Goal: Task Accomplishment & Management: Use online tool/utility

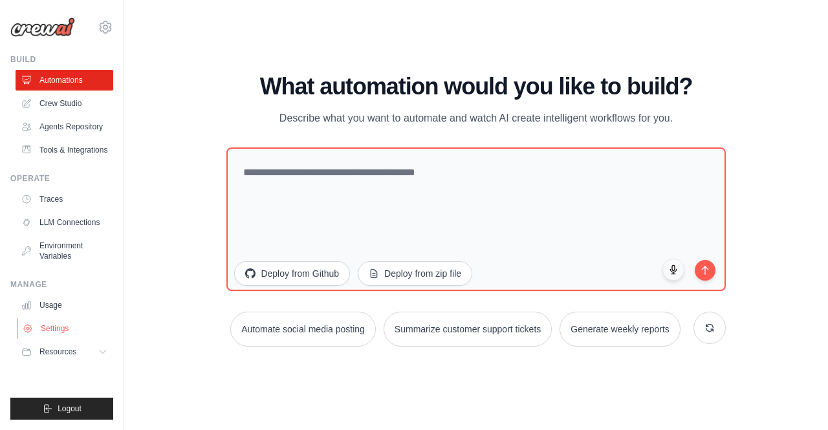
click at [70, 318] on link "Settings" at bounding box center [66, 328] width 98 height 21
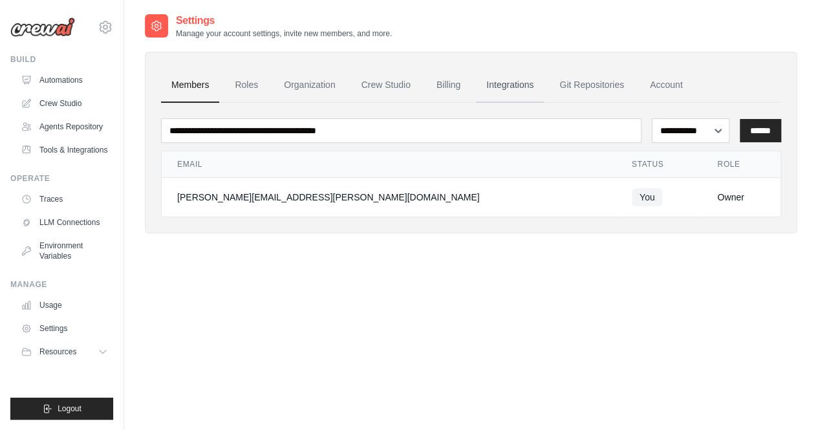
click at [528, 93] on link "Integrations" at bounding box center [510, 85] width 68 height 35
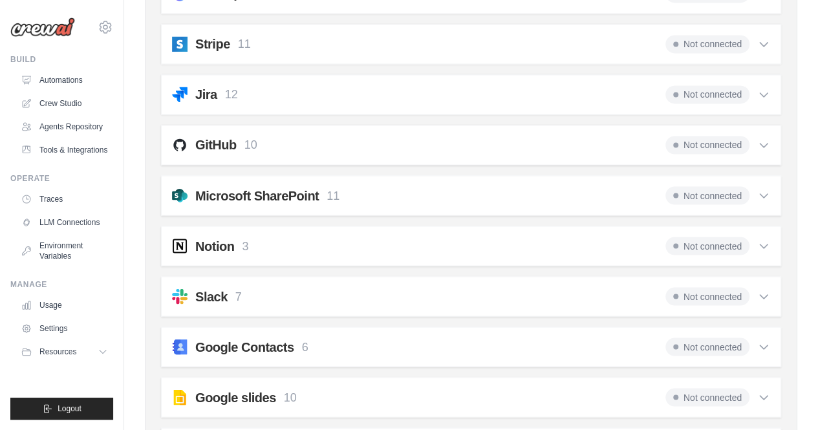
scroll to position [1065, 0]
click at [712, 126] on div "GitHub 10 Not connected Select all Create an Issue: github_create_issue Update …" at bounding box center [471, 144] width 620 height 40
click at [711, 138] on span "Not connected" at bounding box center [708, 144] width 84 height 18
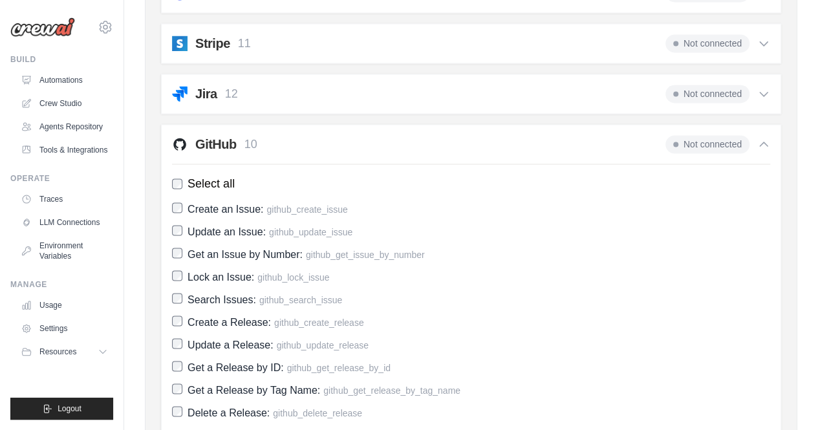
click at [706, 135] on span "Not connected" at bounding box center [708, 144] width 84 height 18
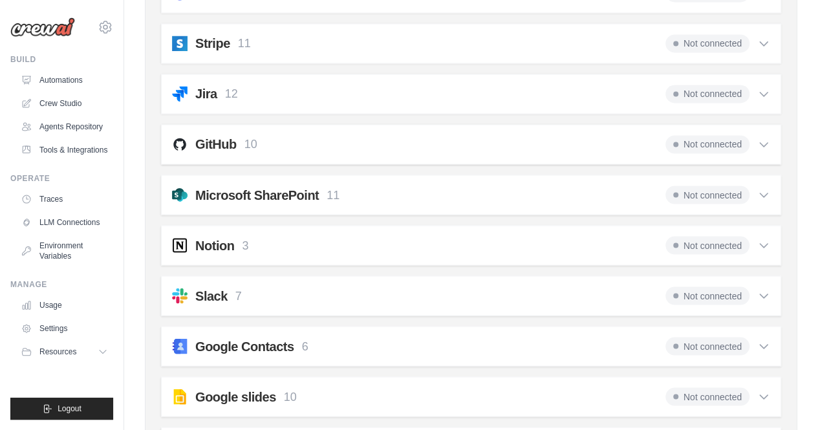
click at [706, 135] on span "Not connected" at bounding box center [708, 144] width 84 height 18
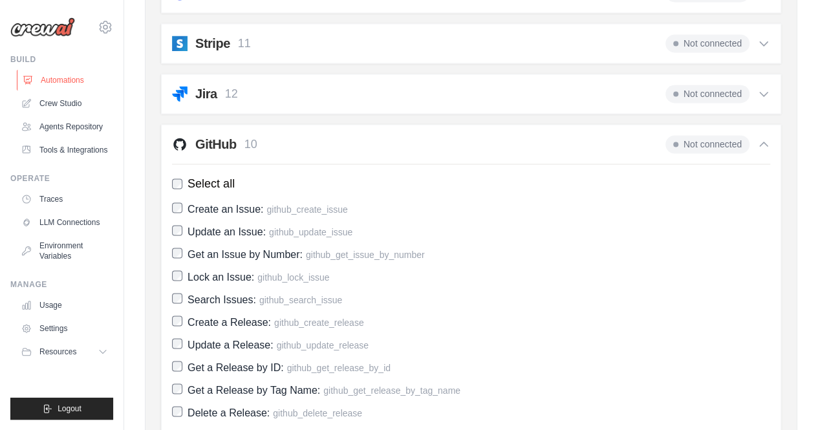
click at [69, 77] on link "Automations" at bounding box center [66, 80] width 98 height 21
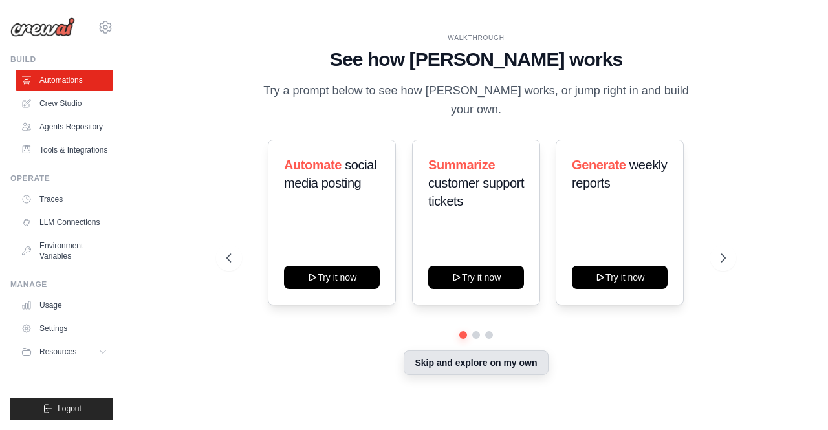
click at [468, 359] on button "Skip and explore on my own" at bounding box center [476, 363] width 144 height 25
click at [446, 354] on button "Skip and explore on my own" at bounding box center [476, 363] width 144 height 25
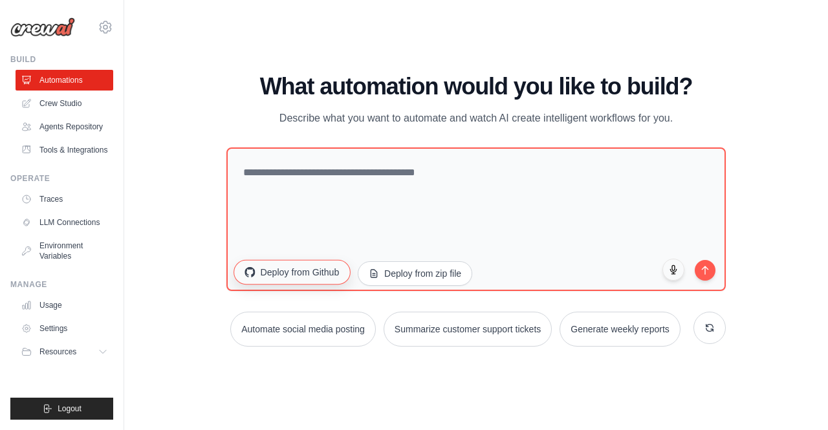
click at [287, 277] on button "Deploy from Github" at bounding box center [292, 271] width 116 height 25
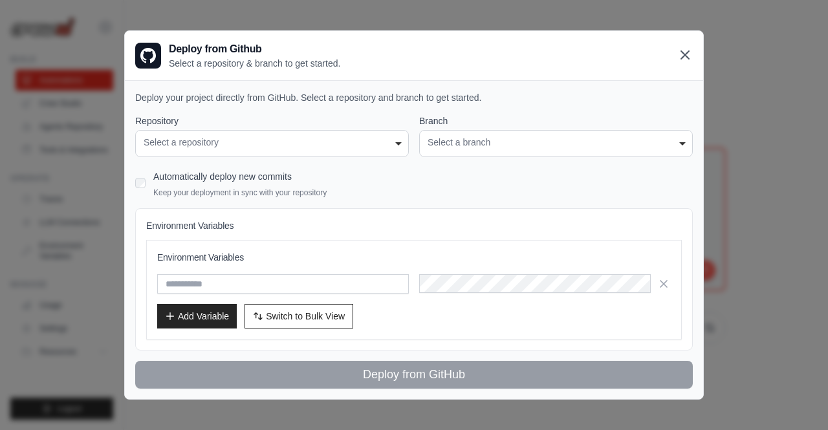
click at [690, 56] on icon at bounding box center [685, 55] width 16 height 16
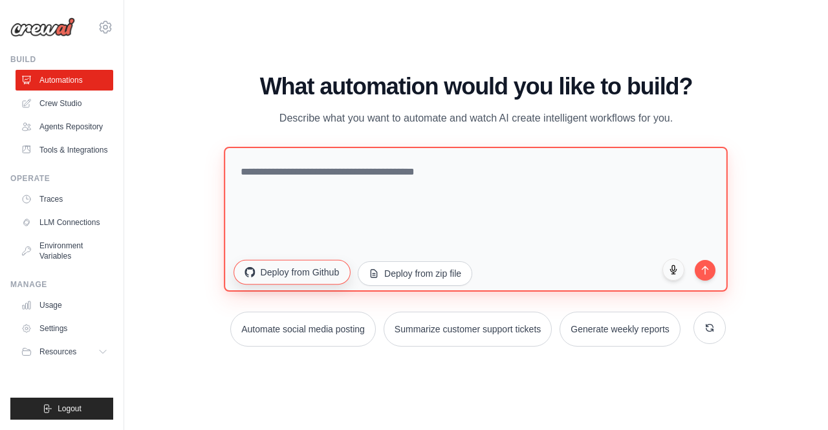
drag, startPoint x: 274, startPoint y: 288, endPoint x: 277, endPoint y: 273, distance: 15.1
click at [277, 273] on div "Deploy from Github Deploy from zip file" at bounding box center [475, 221] width 499 height 149
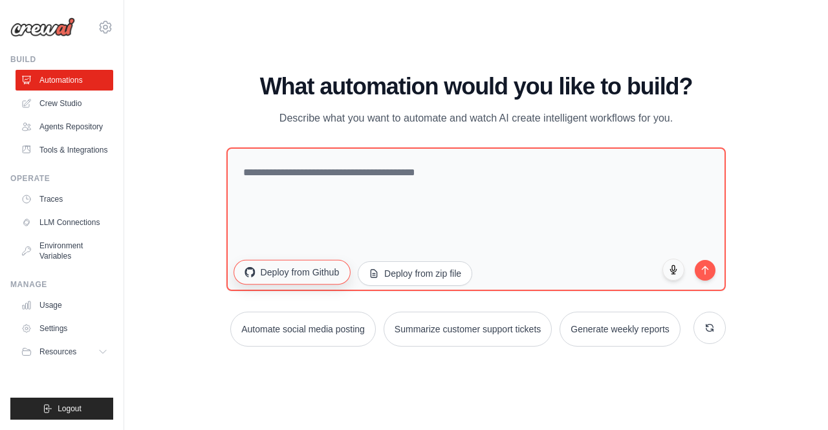
click at [277, 273] on button "Deploy from Github" at bounding box center [292, 271] width 116 height 25
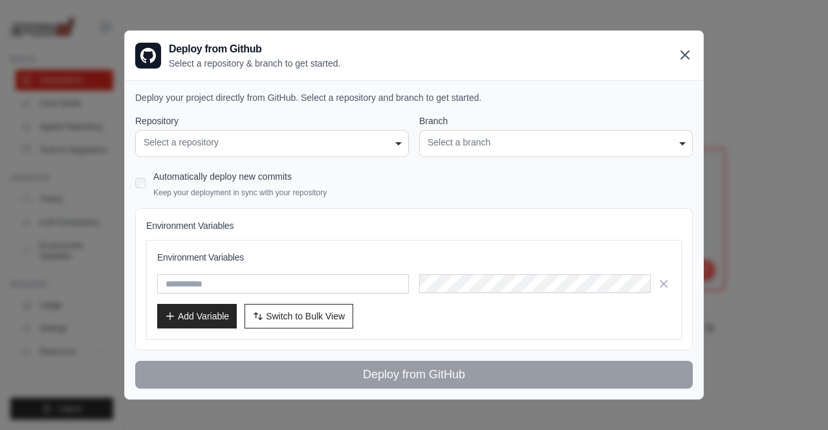
click at [686, 52] on icon at bounding box center [685, 55] width 16 height 16
